Goal: Information Seeking & Learning: Compare options

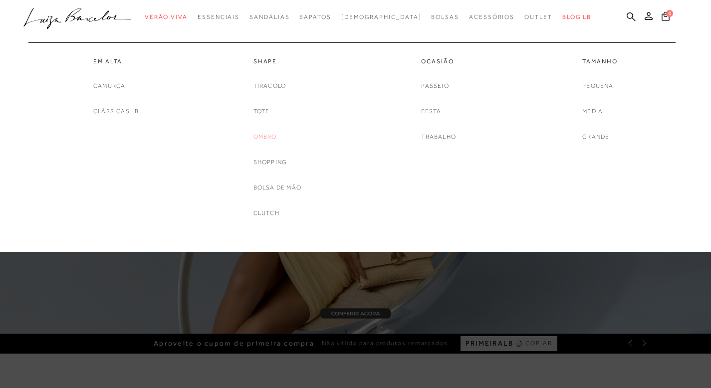
click at [264, 135] on link "Ombro" at bounding box center [264, 137] width 23 height 10
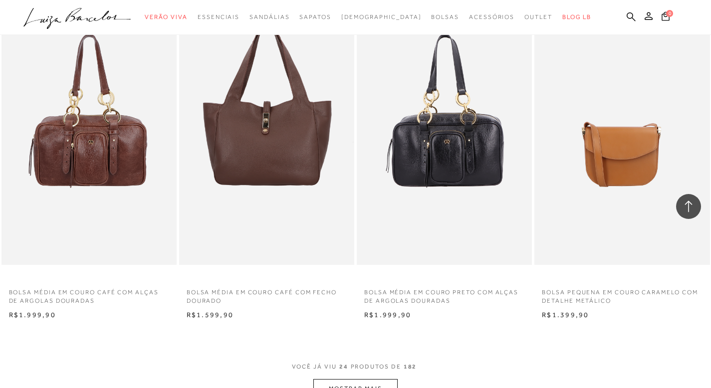
scroll to position [1721, 0]
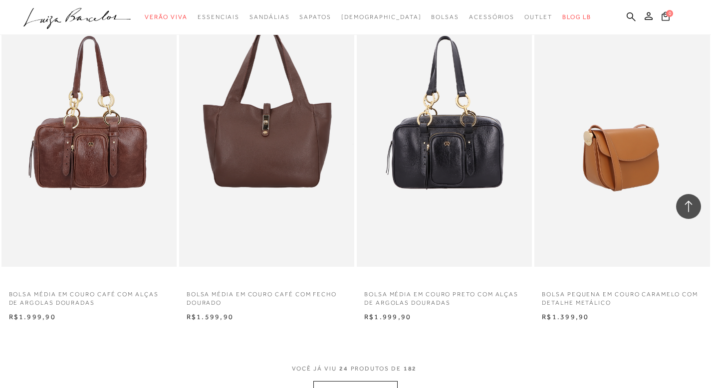
click at [634, 147] on img at bounding box center [622, 135] width 174 height 263
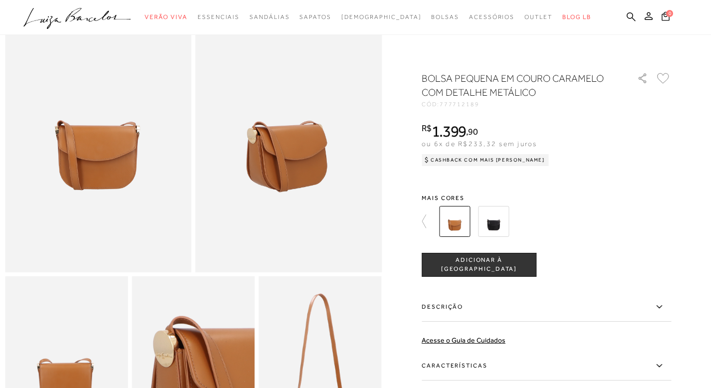
scroll to position [74, 0]
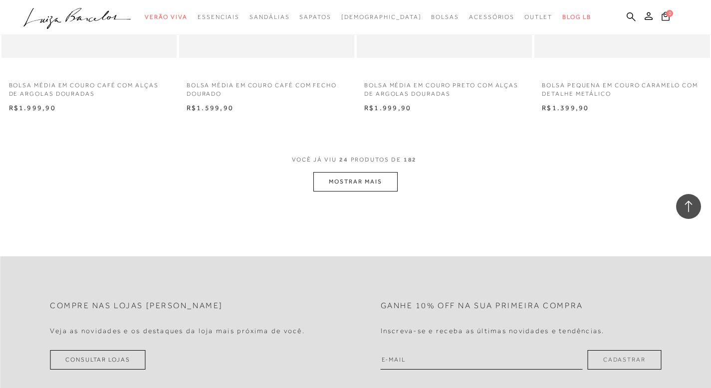
scroll to position [1856, 0]
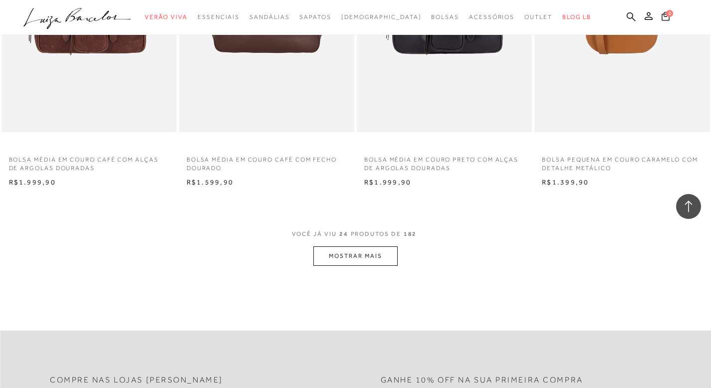
click at [702, 252] on div "VOCÊ JÁ VIU 24 PRODUTOS DE 182 MOSTRAR MAIS" at bounding box center [355, 247] width 711 height 37
click at [382, 256] on button "MOSTRAR MAIS" at bounding box center [355, 255] width 84 height 19
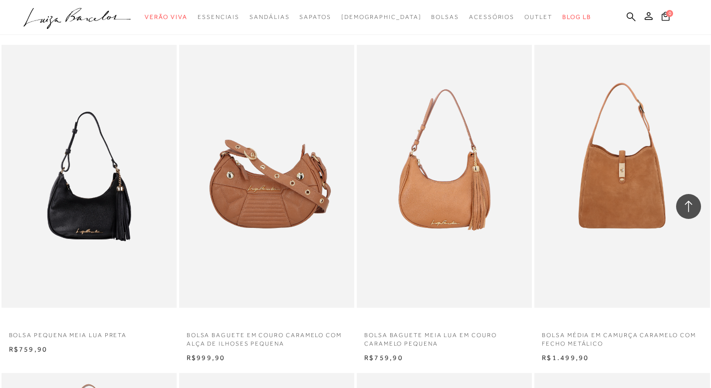
scroll to position [2009, 0]
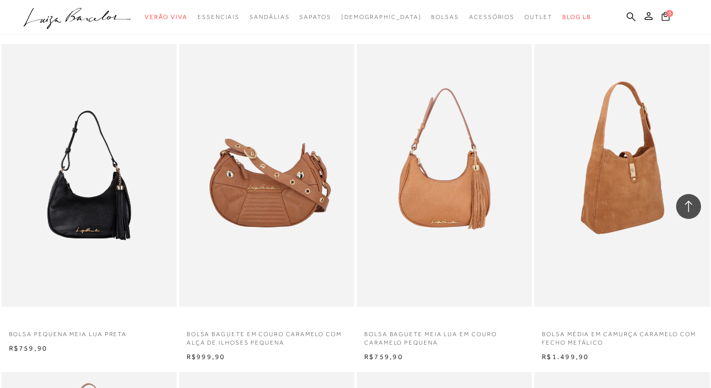
click at [640, 210] on img at bounding box center [622, 175] width 174 height 263
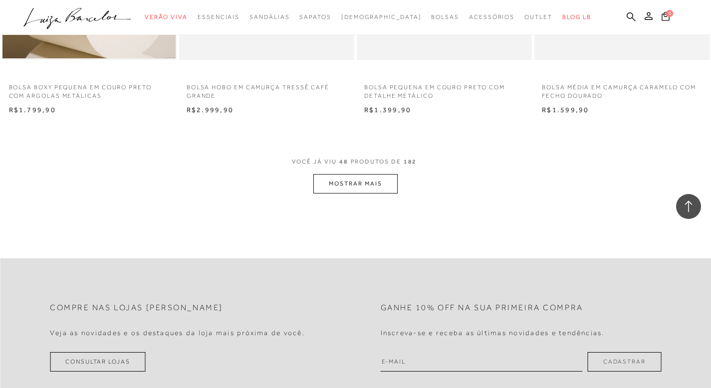
scroll to position [3923, 0]
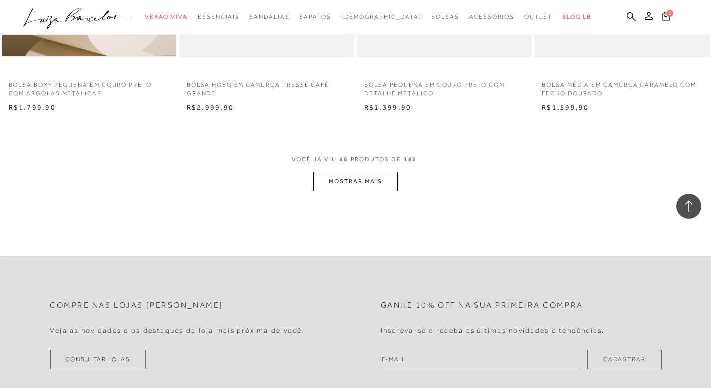
click at [376, 186] on button "MOSTRAR MAIS" at bounding box center [355, 181] width 84 height 19
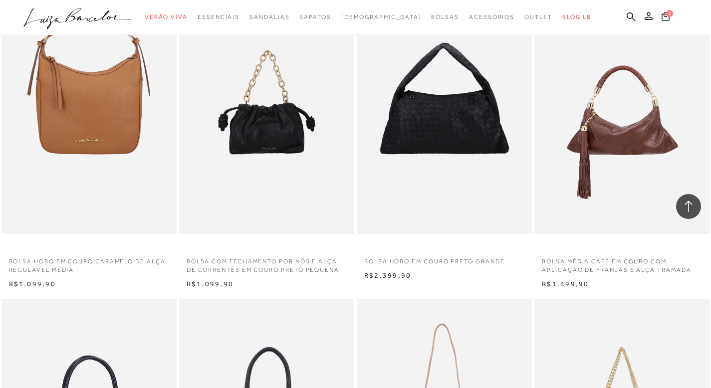
scroll to position [5064, 0]
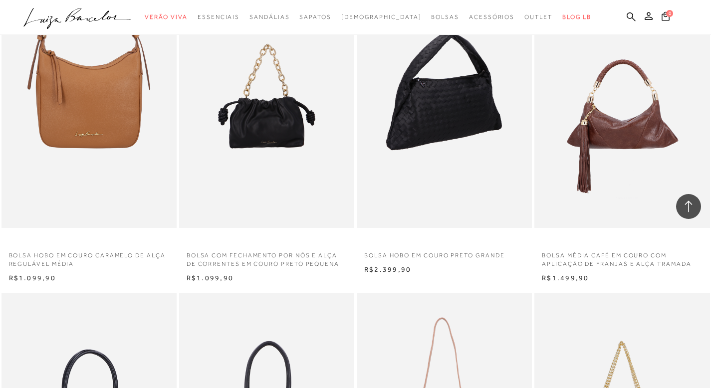
click at [465, 114] on img at bounding box center [445, 96] width 174 height 263
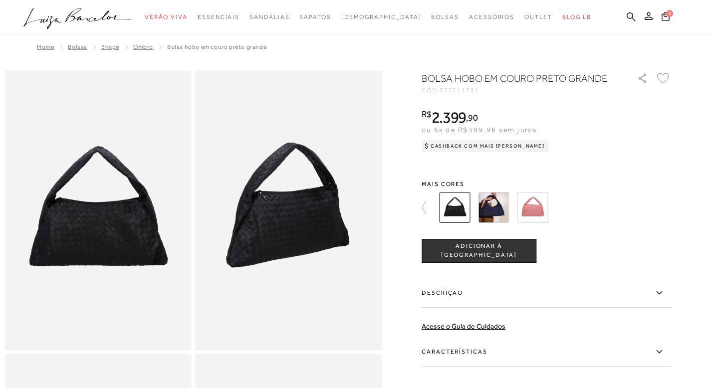
click at [470, 210] on img at bounding box center [454, 207] width 31 height 31
click at [429, 204] on icon at bounding box center [429, 208] width 14 height 14
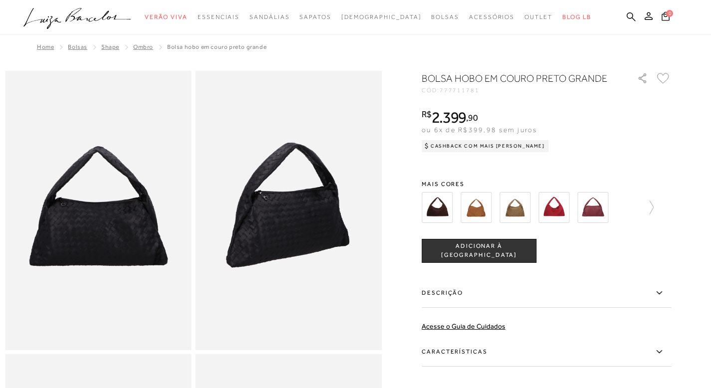
click at [486, 213] on img at bounding box center [476, 207] width 31 height 31
click at [326, 218] on img at bounding box center [289, 210] width 187 height 279
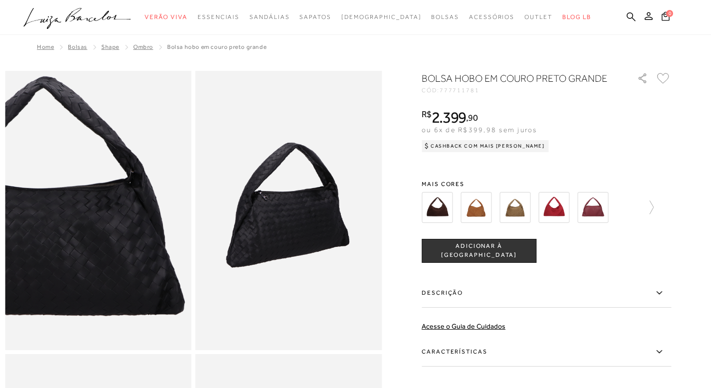
click at [151, 219] on img at bounding box center [44, 205] width 373 height 559
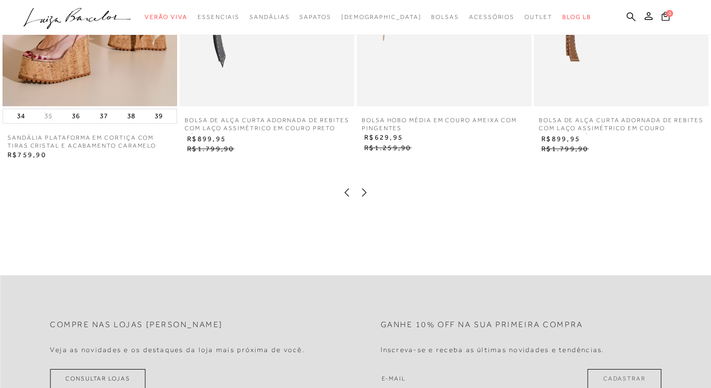
scroll to position [897, 0]
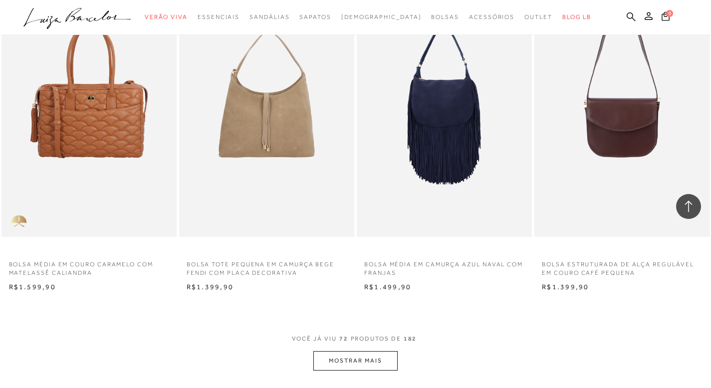
scroll to position [5720, 0]
click at [369, 359] on button "MOSTRAR MAIS" at bounding box center [355, 360] width 84 height 19
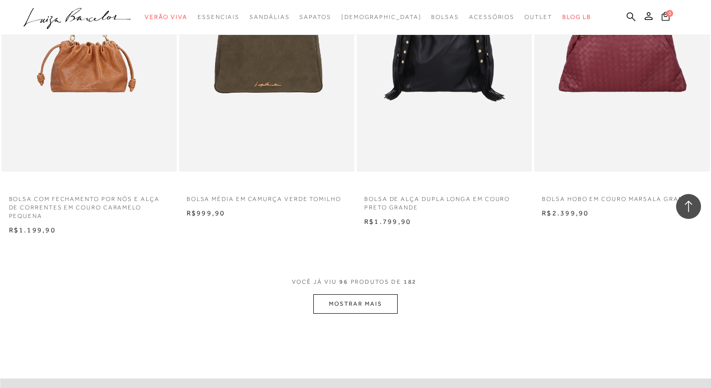
scroll to position [7781, 0]
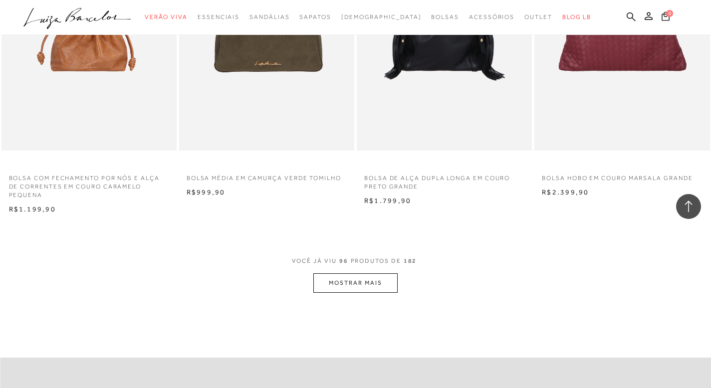
click at [348, 284] on button "MOSTRAR MAIS" at bounding box center [355, 282] width 84 height 19
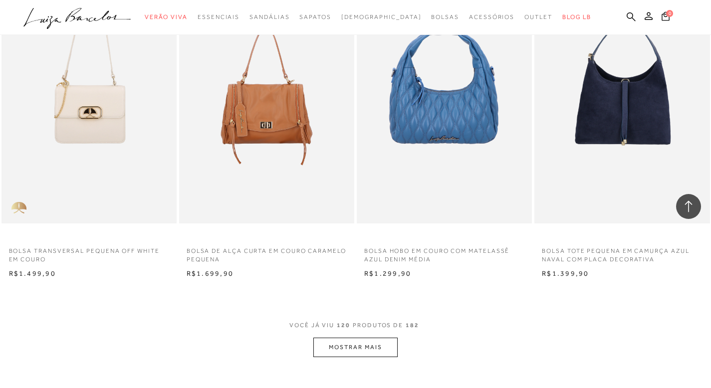
scroll to position [9703, 0]
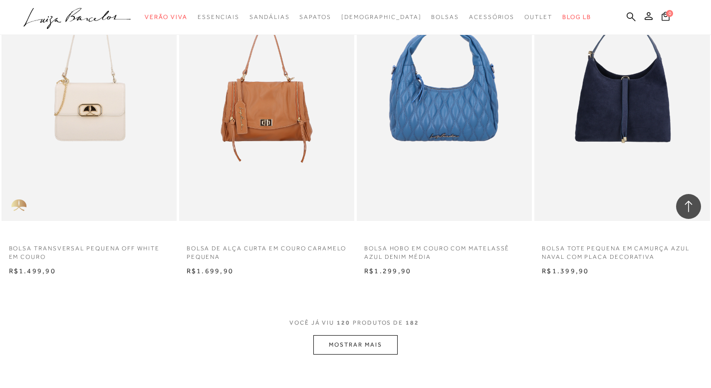
click at [355, 344] on button "MOSTRAR MAIS" at bounding box center [355, 344] width 84 height 19
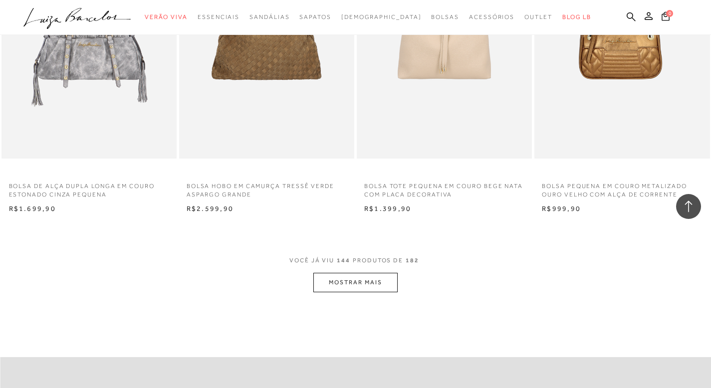
scroll to position [11770, 0]
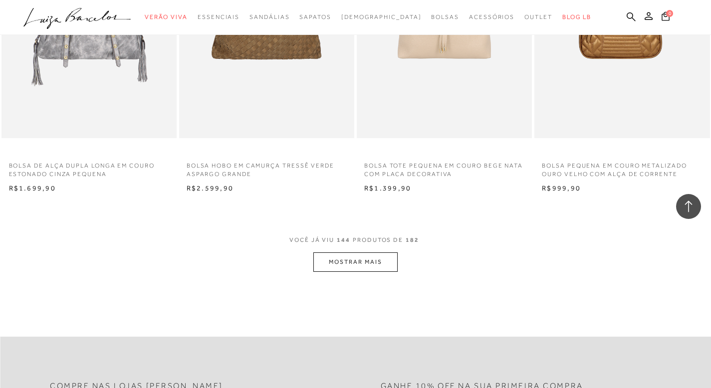
click at [362, 264] on button "MOSTRAR MAIS" at bounding box center [355, 261] width 84 height 19
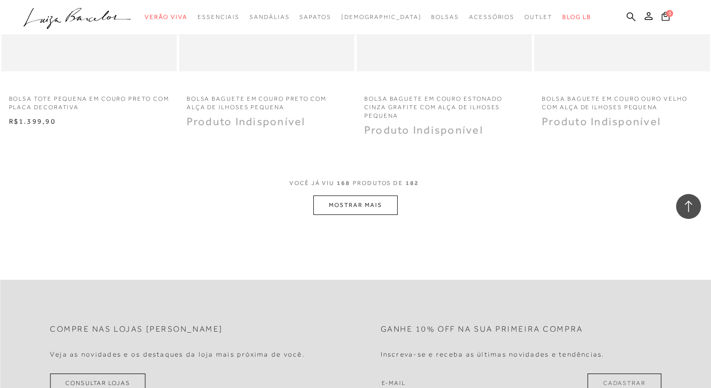
scroll to position [13833, 0]
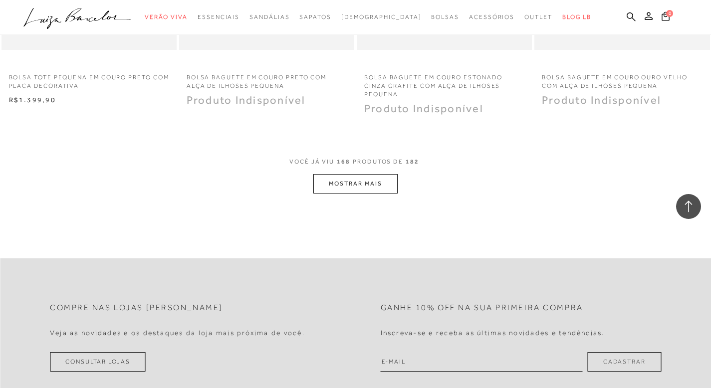
click at [372, 186] on button "MOSTRAR MAIS" at bounding box center [355, 183] width 84 height 19
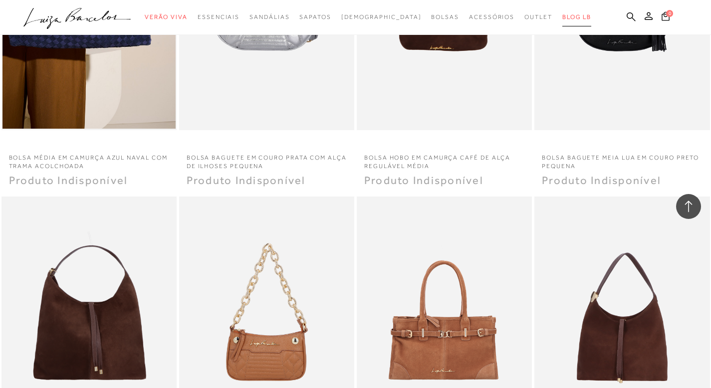
scroll to position [12371, 0]
